Goal: Task Accomplishment & Management: Use online tool/utility

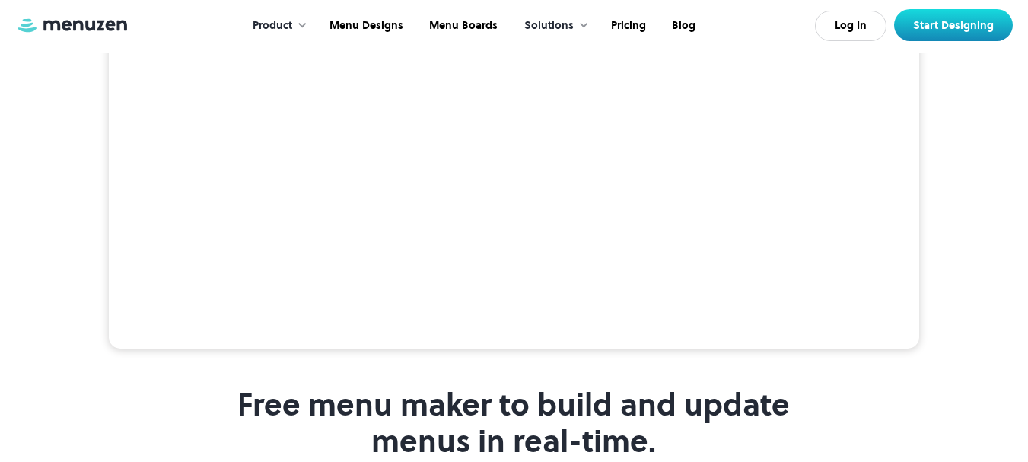
scroll to position [426, 0]
click at [361, 24] on link "Menu Designs" at bounding box center [365, 25] width 100 height 47
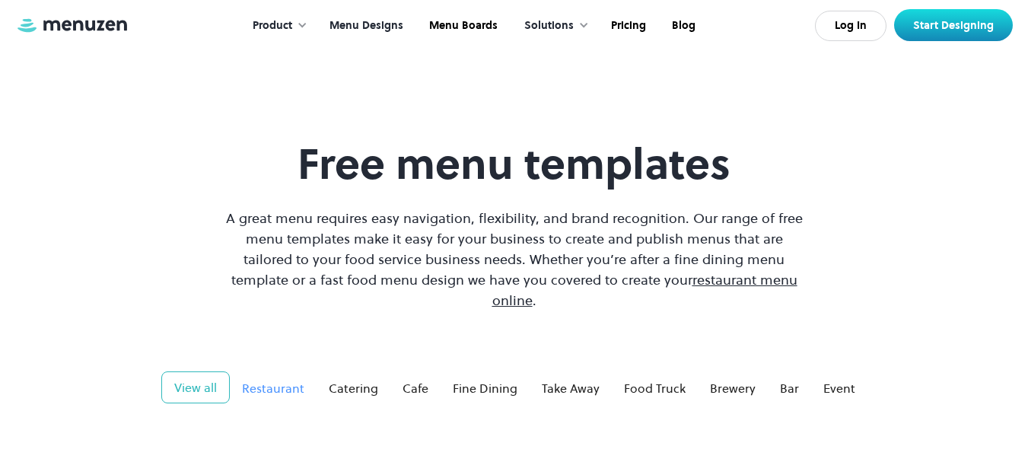
click at [255, 379] on div "Restaurant" at bounding box center [273, 388] width 62 height 18
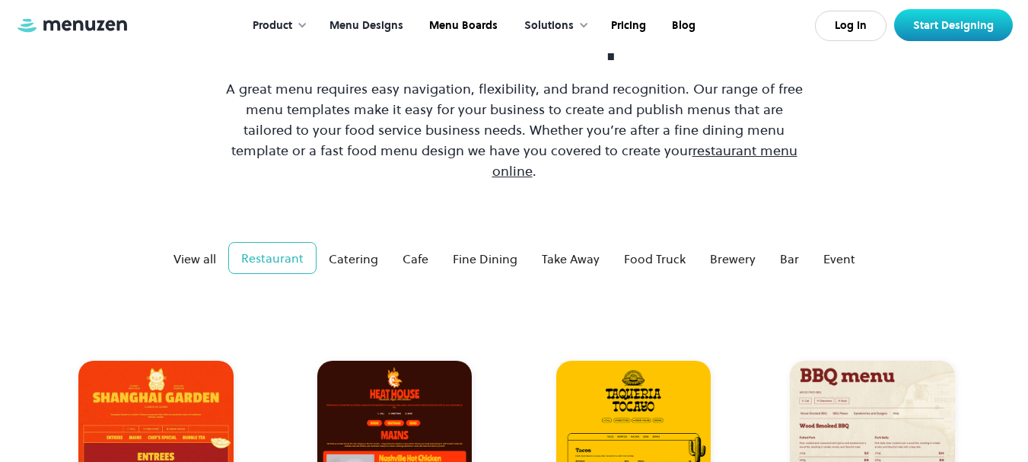
scroll to position [178, 0]
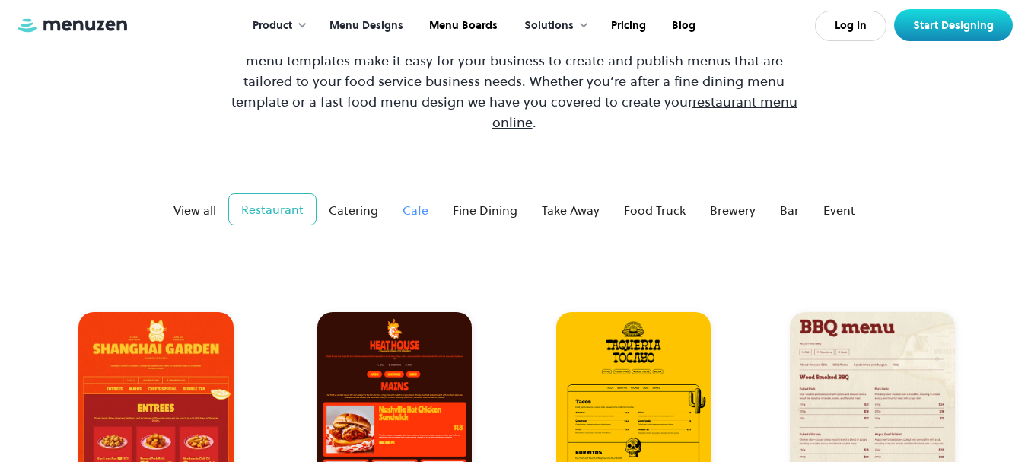
click at [413, 201] on div "Cafe" at bounding box center [416, 210] width 26 height 18
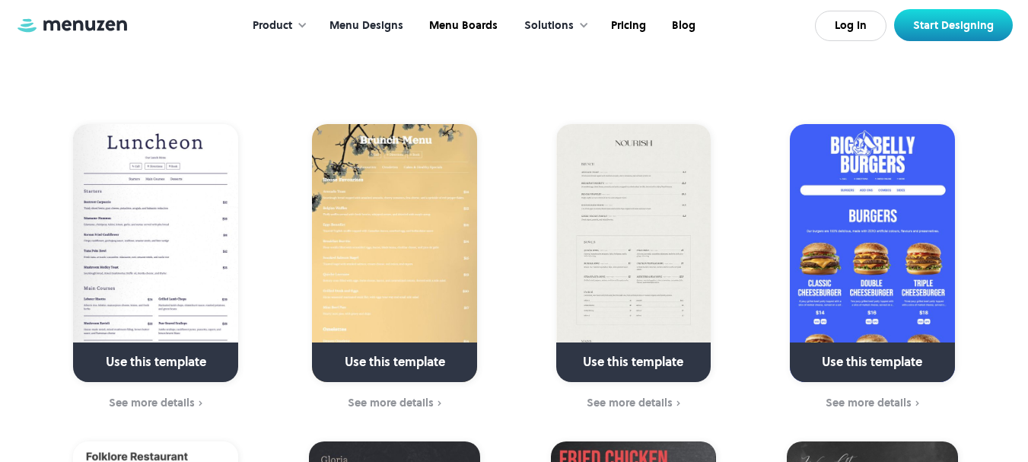
scroll to position [365, 0]
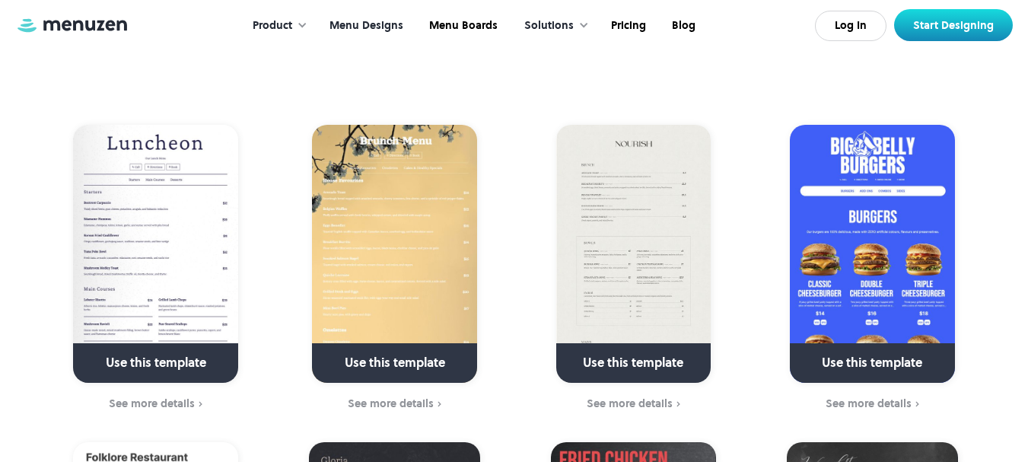
click at [861, 350] on link at bounding box center [873, 369] width 220 height 39
